Goal: Check status: Check status

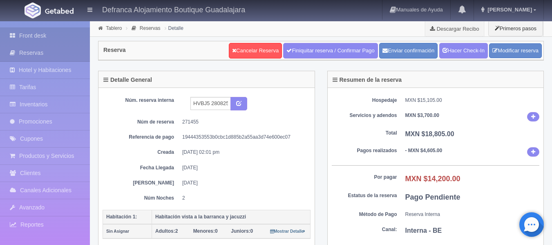
click at [37, 36] on link "Front desk" at bounding box center [45, 35] width 90 height 17
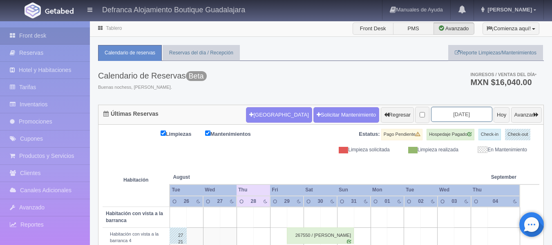
click at [463, 114] on input "2025-08-28" at bounding box center [461, 114] width 61 height 15
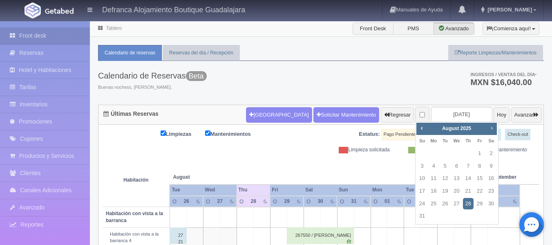
click at [492, 128] on span "Next" at bounding box center [492, 128] width 7 height 7
click at [479, 151] on link "5" at bounding box center [480, 154] width 11 height 12
type input "[DATE]"
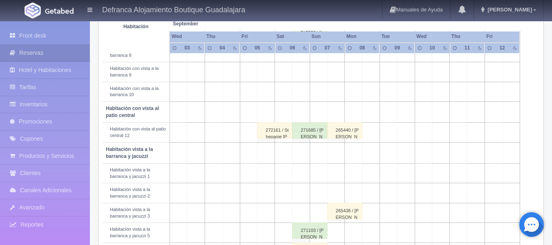
scroll to position [204, 0]
